Goal: Task Accomplishment & Management: Manage account settings

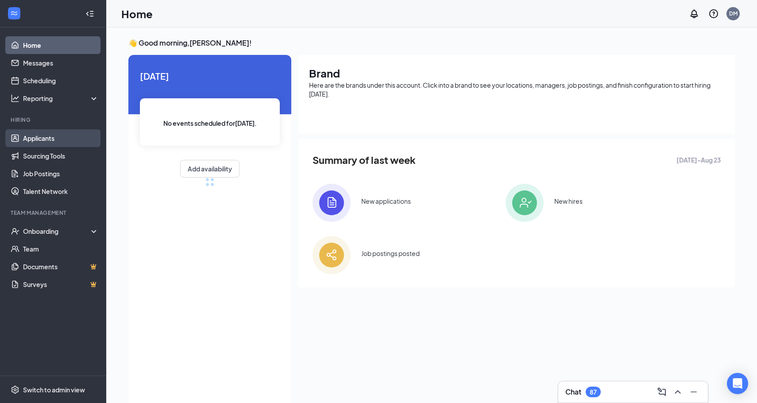
click at [42, 133] on link "Applicants" at bounding box center [61, 138] width 76 height 18
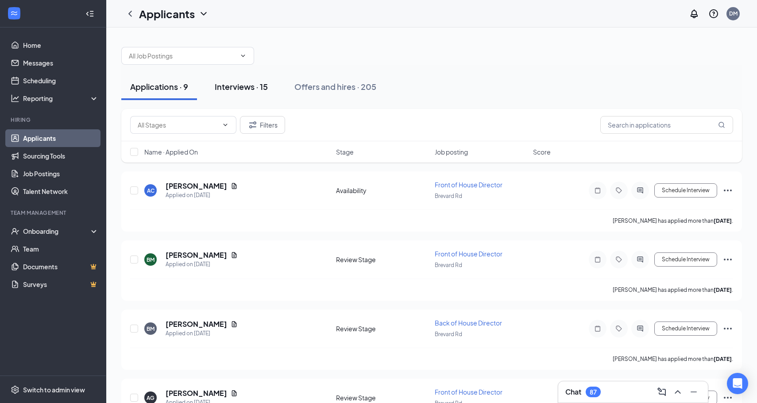
click at [239, 87] on div "Interviews · 15" at bounding box center [241, 86] width 53 height 11
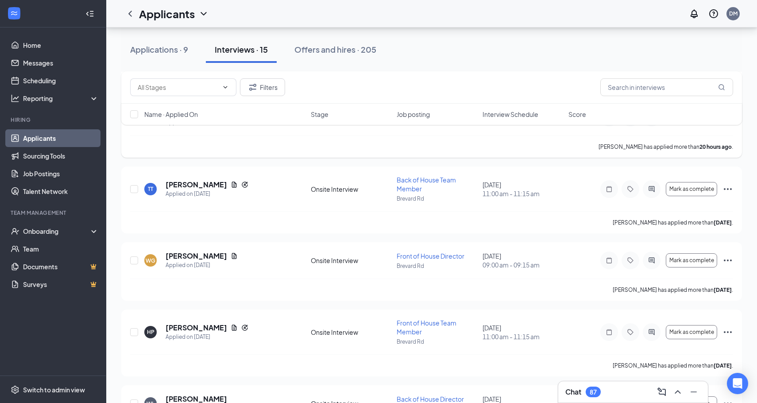
scroll to position [148, 0]
click at [226, 254] on div "[PERSON_NAME]" at bounding box center [202, 256] width 72 height 10
click at [231, 255] on icon "Document" at bounding box center [234, 255] width 7 height 7
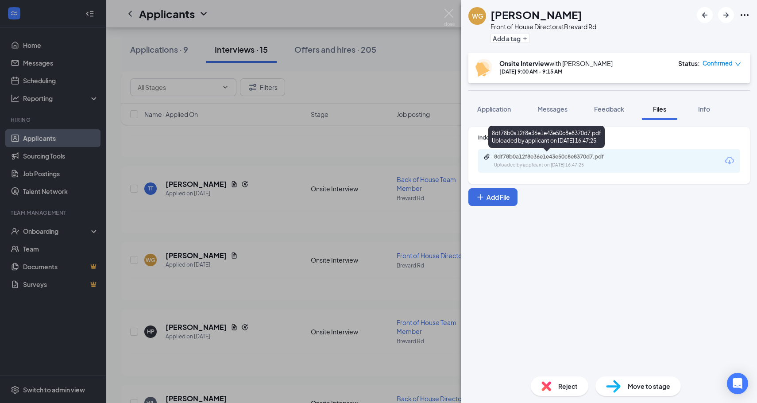
click at [522, 161] on div "8df78b0a12f8e36e1e43e50c8e8370d7.pdf Uploaded by applicant on [DATE] 16:47:25" at bounding box center [554, 160] width 143 height 15
click at [504, 111] on span "Application" at bounding box center [494, 109] width 34 height 8
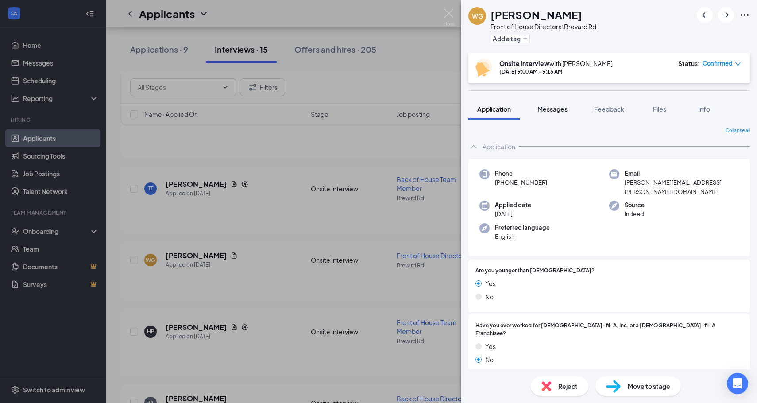
click at [552, 109] on span "Messages" at bounding box center [552, 109] width 30 height 8
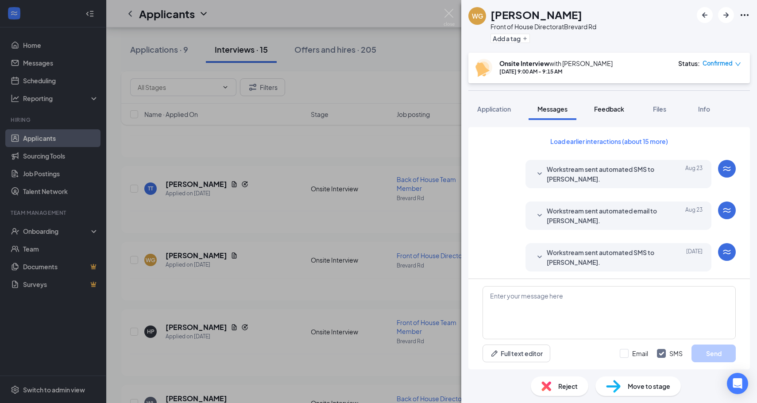
click at [619, 106] on span "Feedback" at bounding box center [609, 109] width 30 height 8
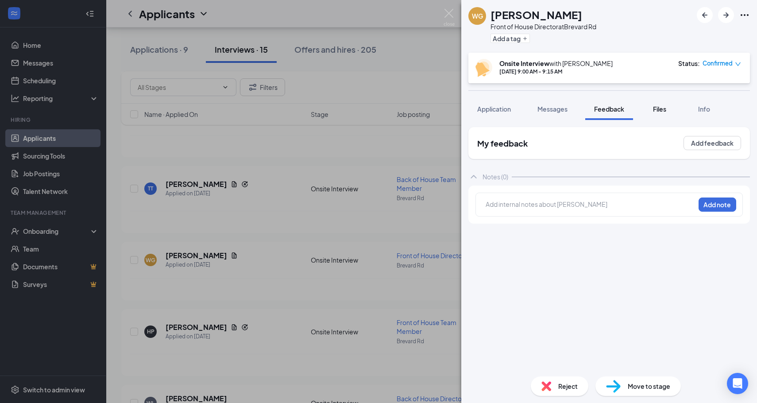
click at [662, 109] on span "Files" at bounding box center [659, 109] width 13 height 8
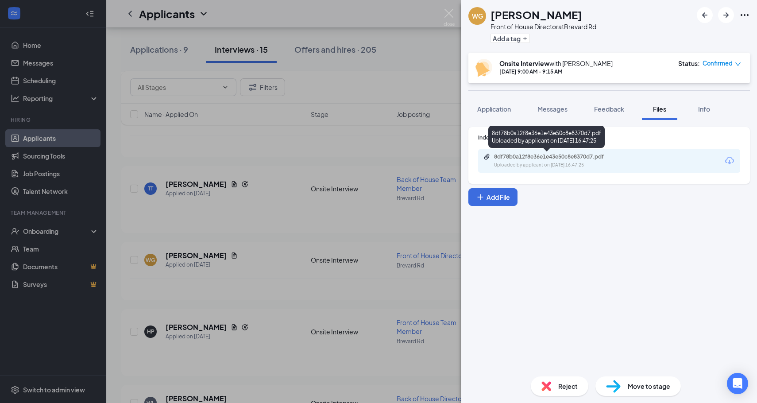
click at [580, 162] on div "Uploaded by applicant on [DATE] 16:47:25" at bounding box center [560, 165] width 133 height 7
